Goal: Task Accomplishment & Management: Manage account settings

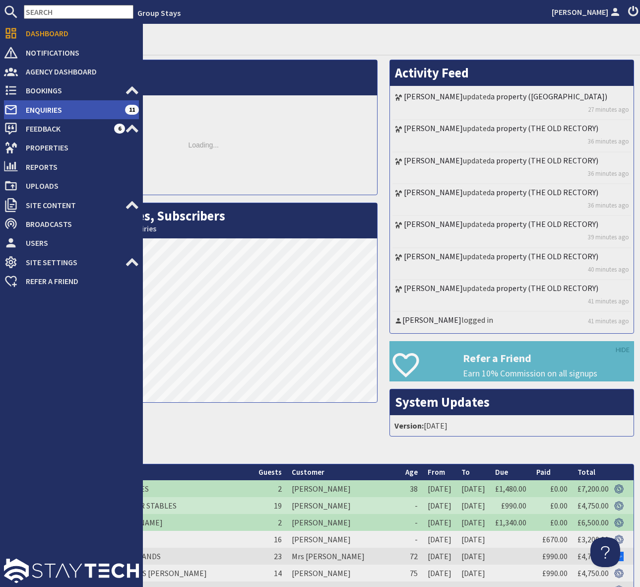
click at [77, 111] on span "Enquiries" at bounding box center [71, 110] width 107 height 16
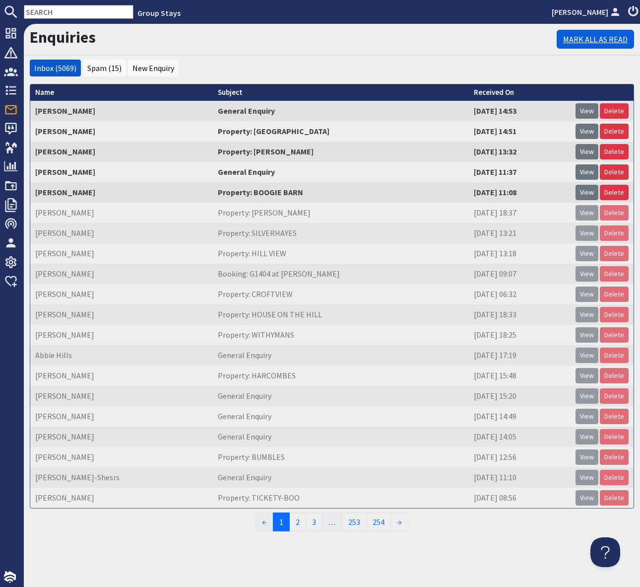
click at [592, 40] on link "Mark All As Read" at bounding box center [595, 39] width 77 height 19
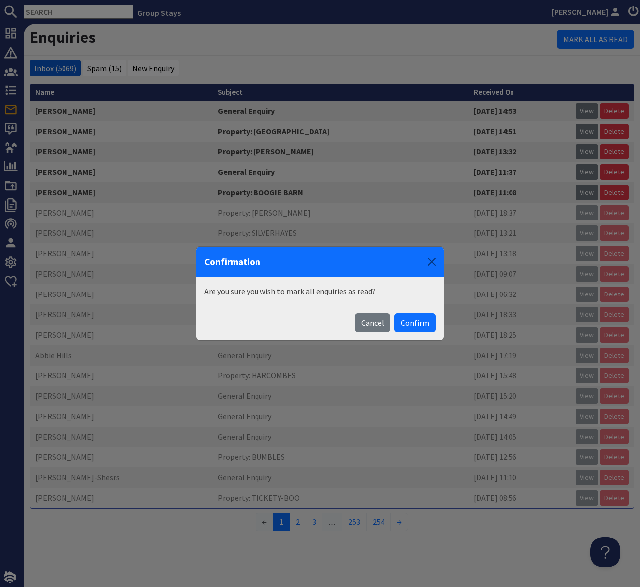
drag, startPoint x: 412, startPoint y: 325, endPoint x: 205, endPoint y: 255, distance: 218.3
click at [411, 325] on button "Confirm" at bounding box center [415, 322] width 41 height 19
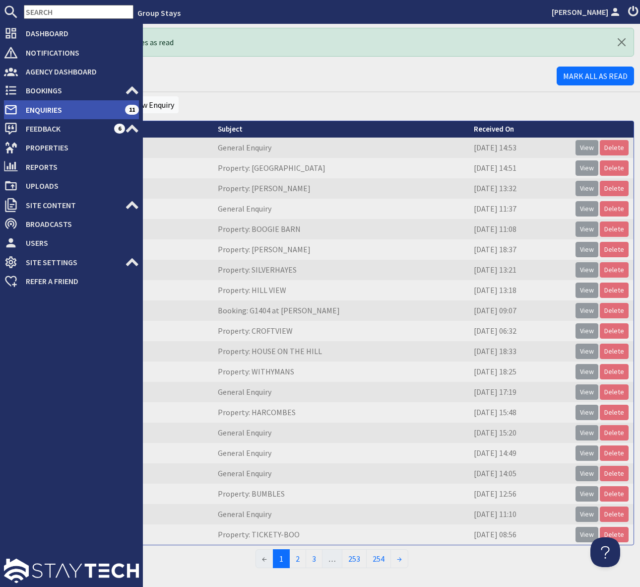
click at [69, 106] on span "Enquiries" at bounding box center [71, 110] width 107 height 16
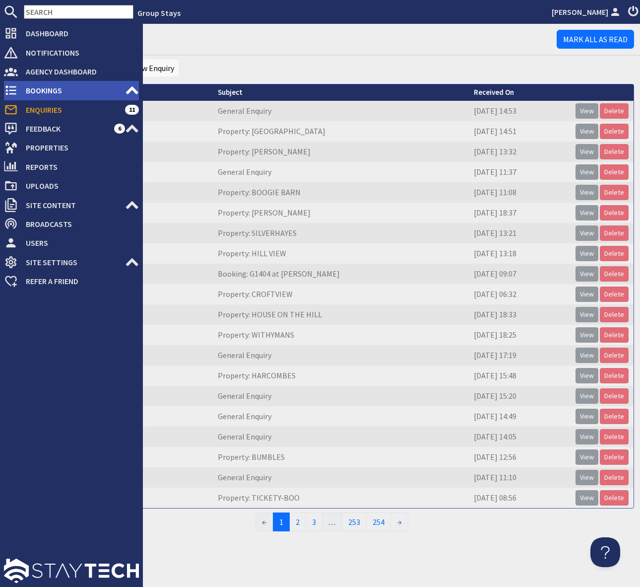
click at [66, 90] on span "Bookings" at bounding box center [71, 90] width 107 height 16
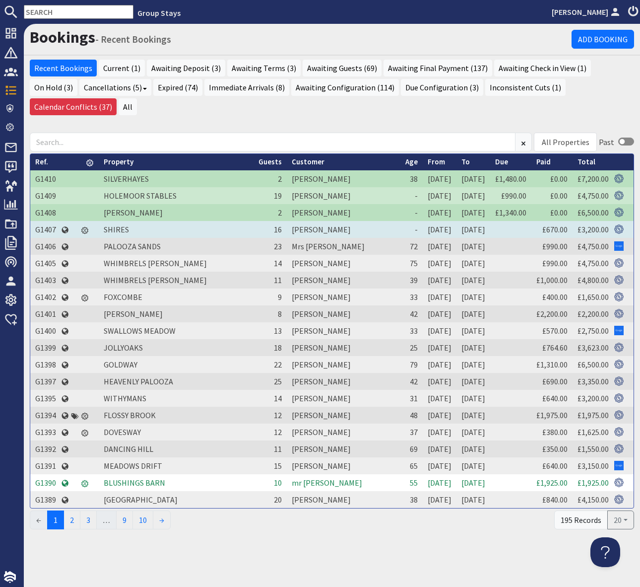
click at [48, 221] on td "G1407" at bounding box center [45, 229] width 31 height 17
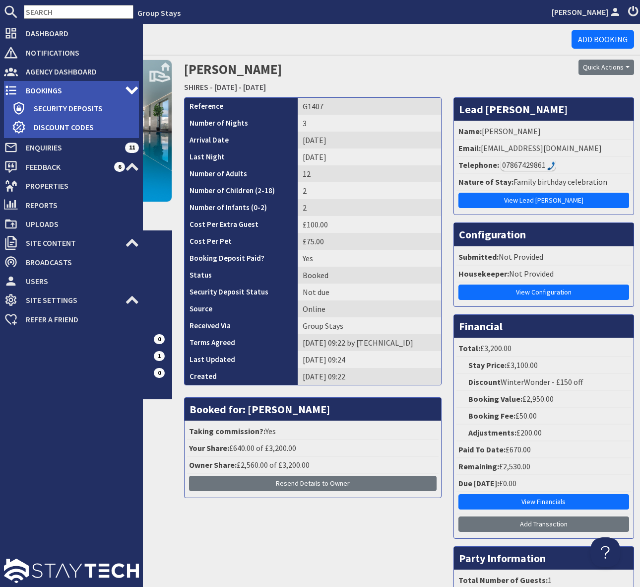
click at [65, 89] on span "Bookings" at bounding box center [71, 90] width 107 height 16
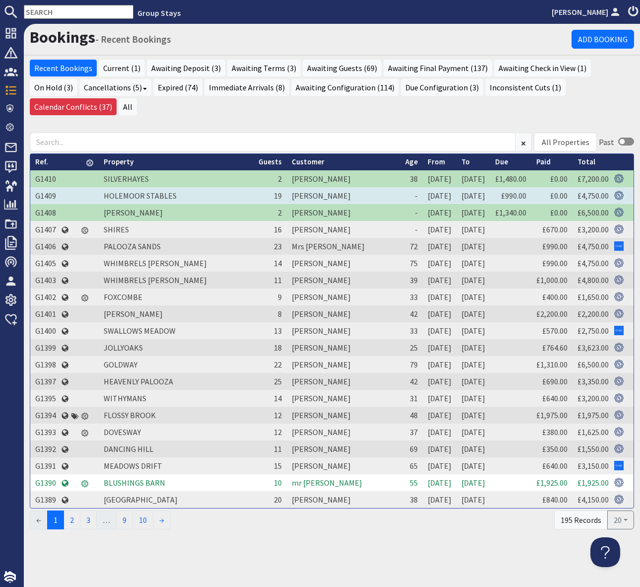
click at [51, 187] on td "G1409" at bounding box center [45, 195] width 31 height 17
click at [49, 187] on td "G1409" at bounding box center [45, 195] width 31 height 17
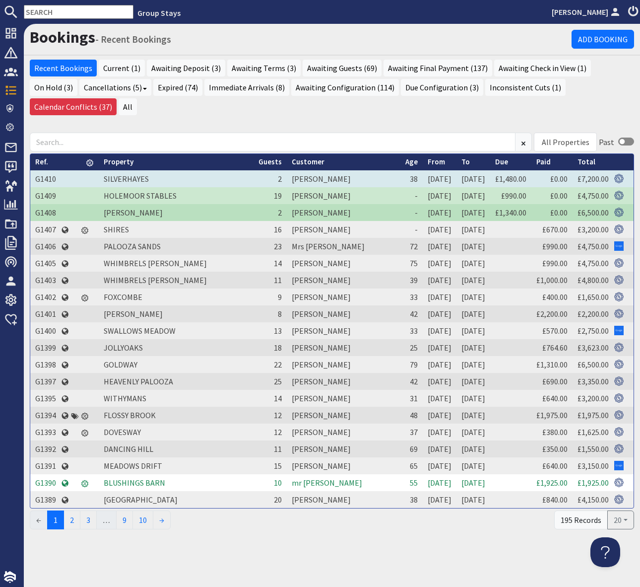
click at [46, 170] on td "G1410" at bounding box center [45, 178] width 31 height 17
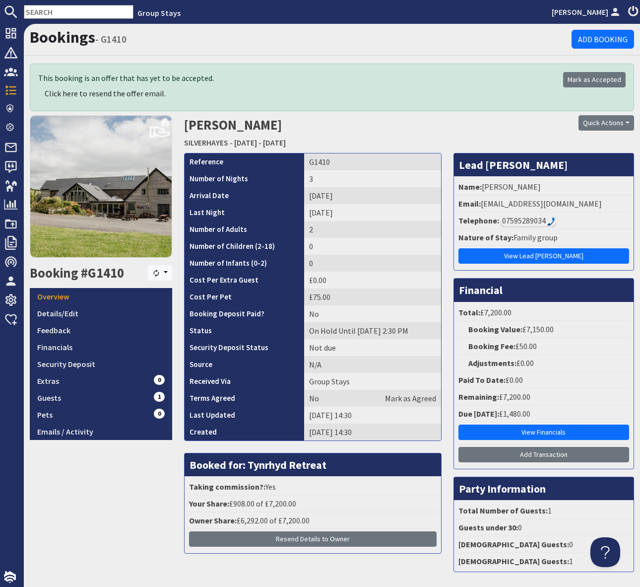
click at [203, 26] on div "Bookings - G1410 Add Booking" at bounding box center [332, 40] width 616 height 32
